Goal: Task Accomplishment & Management: Complete application form

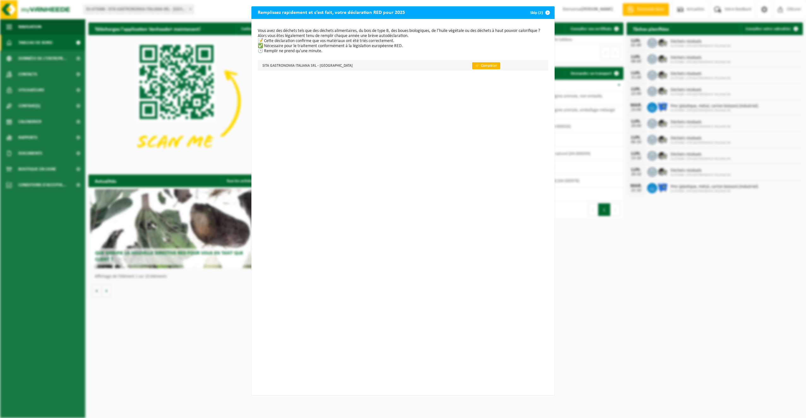
click at [472, 67] on link "👉 Compléter" at bounding box center [486, 65] width 28 height 7
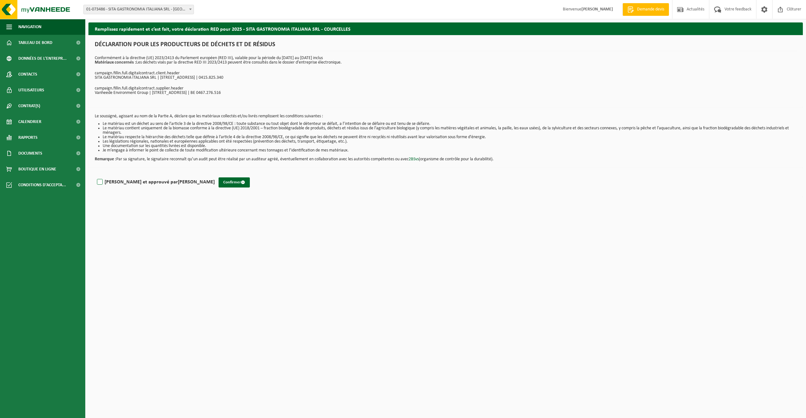
click at [102, 183] on label "Lu et approuvé par DAMIEN KOPER" at bounding box center [155, 181] width 119 height 9
click at [215, 174] on input "Lu et approuvé par DAMIEN KOPER" at bounding box center [215, 174] width 0 height 0
checkbox input "true"
click at [219, 182] on button "Confirmer" at bounding box center [234, 182] width 31 height 10
